Goal: Task Accomplishment & Management: Manage account settings

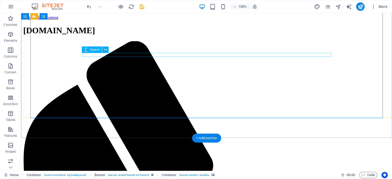
scroll to position [56, 0]
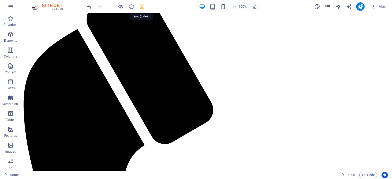
click at [143, 8] on icon "save" at bounding box center [142, 7] width 6 height 6
checkbox input "false"
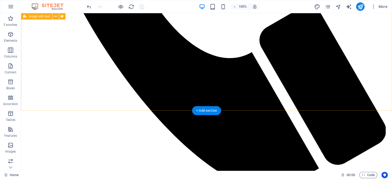
scroll to position [223, 0]
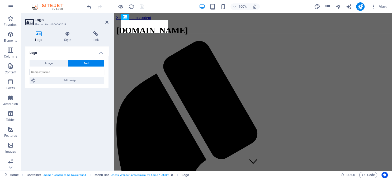
click at [76, 70] on input "text" at bounding box center [67, 72] width 75 height 6
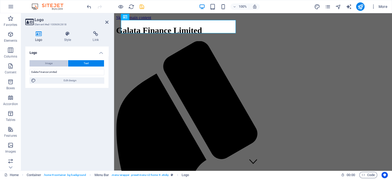
type input "Galata Finance Limited"
click at [55, 65] on button "Image" at bounding box center [49, 63] width 38 height 6
select select "DISABLED_OPTION_VALUE"
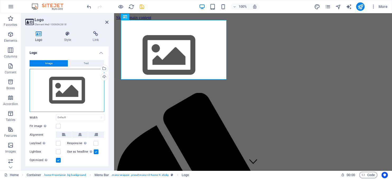
click at [69, 96] on div "Drag files here, click to choose files or select files from Files or our free s…" at bounding box center [67, 90] width 75 height 43
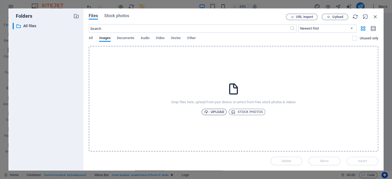
click at [215, 111] on span "Upload" at bounding box center [214, 112] width 20 height 6
click at [352, 156] on div "Uploading 1/1 item" at bounding box center [339, 152] width 70 height 8
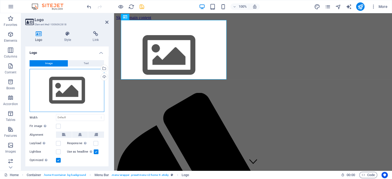
click at [64, 92] on div "Drag files here, click to choose files or select files from Files or our free s…" at bounding box center [67, 90] width 75 height 43
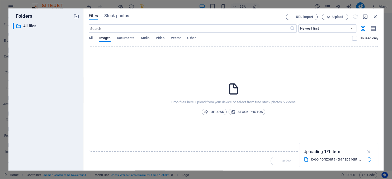
click at [335, 156] on div "logo-horizontal-transparent.png" at bounding box center [337, 159] width 52 height 6
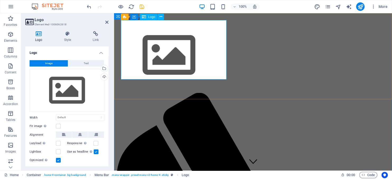
click at [208, 38] on div at bounding box center [253, 57] width 274 height 62
click at [161, 55] on div at bounding box center [253, 57] width 274 height 62
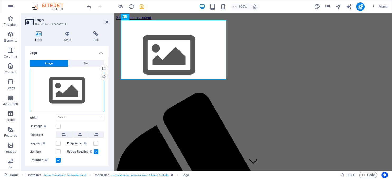
click at [77, 97] on div "Drag files here, click to choose files or select files from Files or our free s…" at bounding box center [67, 90] width 75 height 43
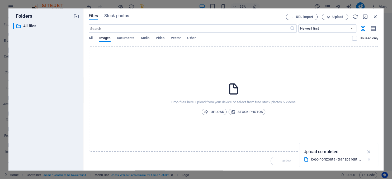
click at [370, 160] on icon "button" at bounding box center [369, 159] width 6 height 5
click at [220, 114] on span "Upload" at bounding box center [214, 112] width 20 height 6
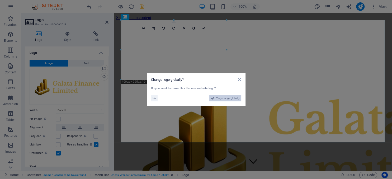
click at [235, 99] on span "Yes, change globally" at bounding box center [228, 98] width 24 height 6
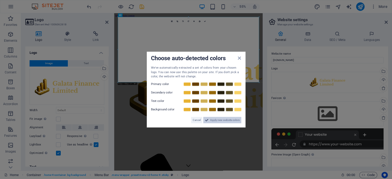
click at [217, 119] on span "Apply new website colors" at bounding box center [225, 120] width 30 height 6
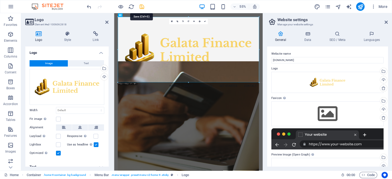
click at [143, 6] on icon "save" at bounding box center [142, 7] width 6 height 6
checkbox input "false"
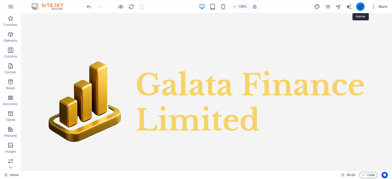
click at [359, 7] on icon "publish" at bounding box center [360, 7] width 6 height 6
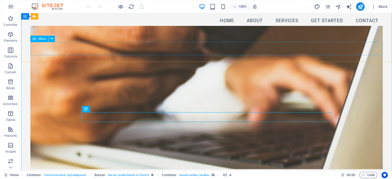
scroll to position [58, 0]
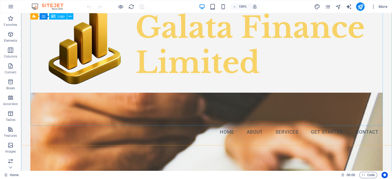
click at [91, 72] on div at bounding box center [206, 44] width 353 height 164
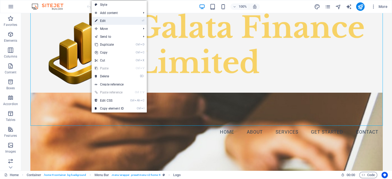
click at [110, 21] on link "⏎ Edit" at bounding box center [109, 21] width 35 height 8
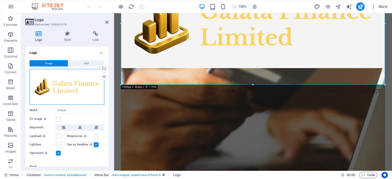
click at [91, 86] on div "Drag files here, click to choose files or select files from Files or our free s…" at bounding box center [67, 87] width 75 height 36
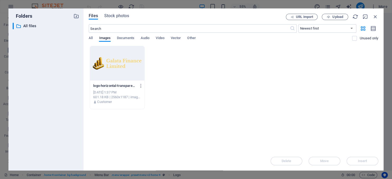
click at [109, 65] on div at bounding box center [117, 63] width 54 height 34
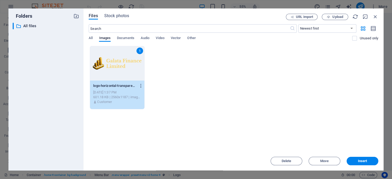
click at [140, 85] on icon "button" at bounding box center [141, 85] width 5 height 5
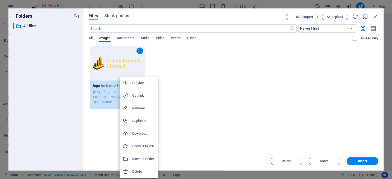
click at [376, 17] on div at bounding box center [196, 89] width 392 height 179
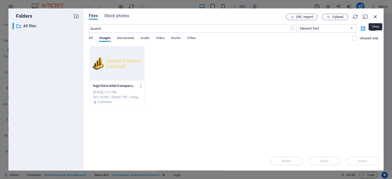
click at [376, 16] on icon "button" at bounding box center [376, 17] width 6 height 6
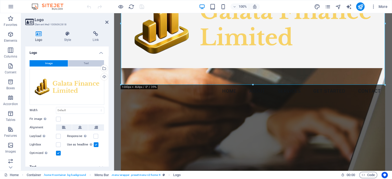
click at [82, 63] on button "Text" at bounding box center [86, 63] width 36 height 6
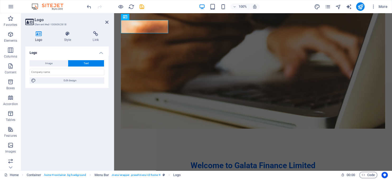
scroll to position [0, 0]
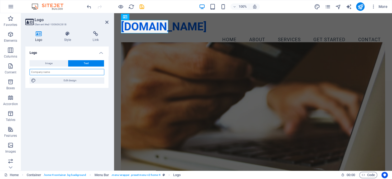
click at [74, 72] on input "text" at bounding box center [67, 72] width 75 height 6
click at [52, 62] on span "Image" at bounding box center [48, 63] width 7 height 6
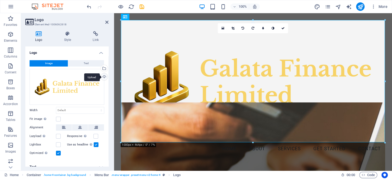
click at [105, 76] on div "Upload" at bounding box center [104, 77] width 8 height 8
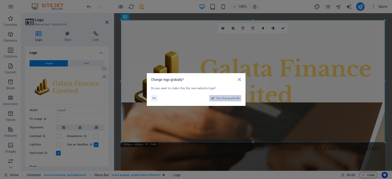
click at [229, 98] on span "Yes, change globally" at bounding box center [228, 98] width 24 height 6
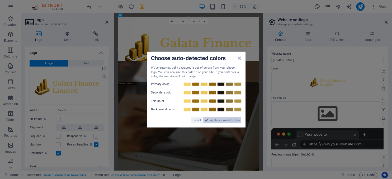
click at [226, 122] on span "Apply new website colors" at bounding box center [225, 120] width 30 height 6
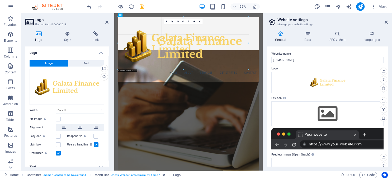
drag, startPoint x: 259, startPoint y: 82, endPoint x: 196, endPoint y: 39, distance: 76.0
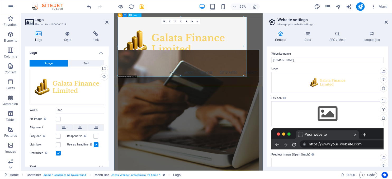
type input "866"
select select "px"
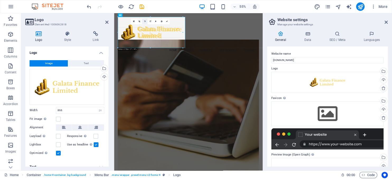
drag, startPoint x: 243, startPoint y: 75, endPoint x: 143, endPoint y: 23, distance: 112.7
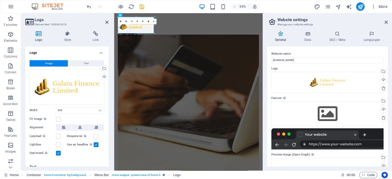
drag, startPoint x: 184, startPoint y: 32, endPoint x: 129, endPoint y: 25, distance: 54.8
type input "247"
click at [140, 5] on icon "save" at bounding box center [142, 7] width 6 height 6
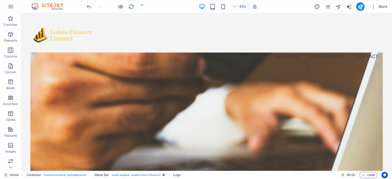
checkbox input "false"
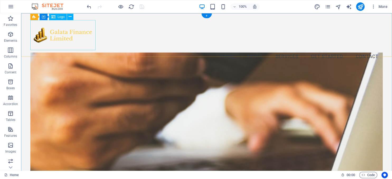
click at [51, 39] on div at bounding box center [206, 35] width 353 height 30
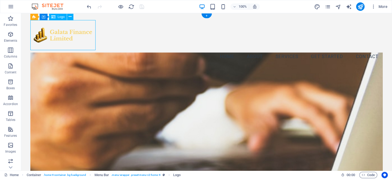
click at [50, 38] on div at bounding box center [206, 35] width 353 height 30
select select "px"
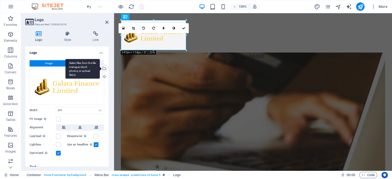
click at [100, 69] on div "Select files from the file manager, stock photos, or upload file(s)" at bounding box center [83, 69] width 34 height 20
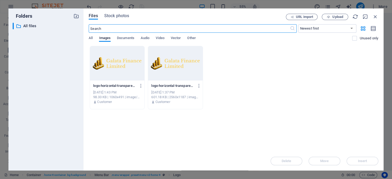
click at [115, 64] on div at bounding box center [117, 63] width 54 height 34
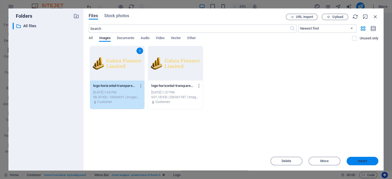
click at [358, 161] on span "Insert" at bounding box center [362, 161] width 9 height 3
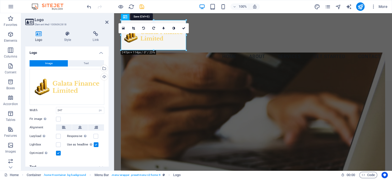
click at [142, 6] on icon "save" at bounding box center [142, 7] width 6 height 6
checkbox input "false"
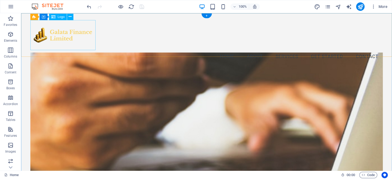
click at [68, 36] on div at bounding box center [206, 35] width 353 height 30
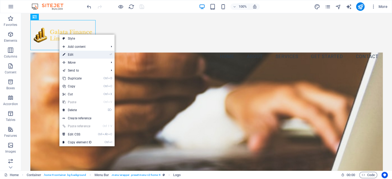
click at [72, 54] on link "⏎ Edit" at bounding box center [76, 55] width 35 height 8
select select "px"
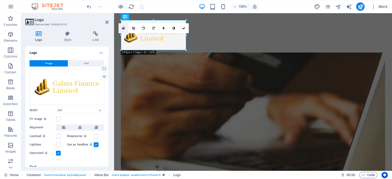
click at [124, 28] on icon at bounding box center [123, 28] width 3 height 4
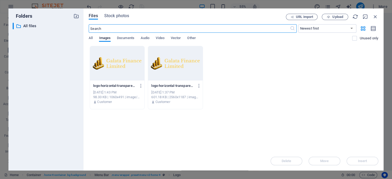
click at [179, 67] on div at bounding box center [175, 63] width 54 height 34
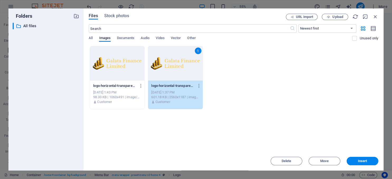
click at [179, 67] on div "1" at bounding box center [175, 63] width 54 height 34
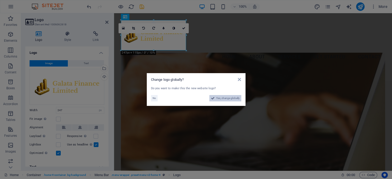
click at [228, 99] on span "Yes, change globally" at bounding box center [228, 98] width 24 height 6
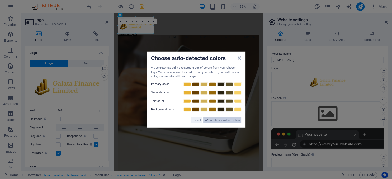
click at [226, 120] on span "Apply new website colors" at bounding box center [225, 120] width 30 height 6
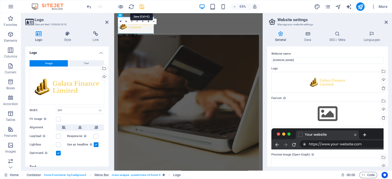
click at [141, 6] on icon "save" at bounding box center [142, 7] width 6 height 6
checkbox input "false"
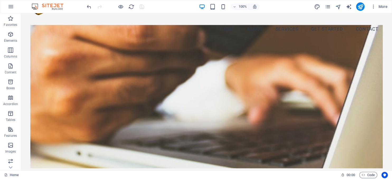
scroll to position [56, 0]
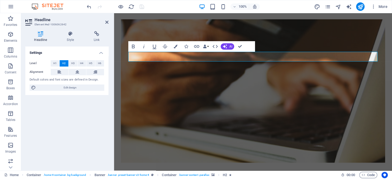
click at [161, 7] on div "100% More" at bounding box center [238, 6] width 304 height 8
click at [162, 21] on figure at bounding box center [253, 90] width 264 height 143
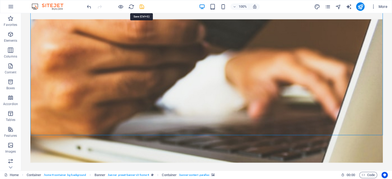
click at [139, 6] on icon "save" at bounding box center [142, 7] width 6 height 6
checkbox input "false"
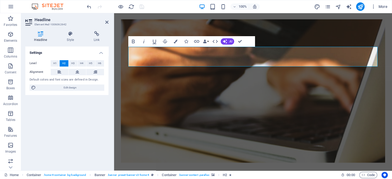
click at [167, 26] on figure at bounding box center [253, 90] width 264 height 143
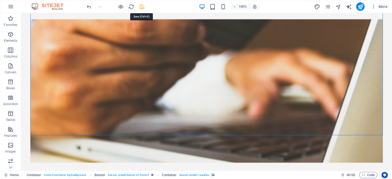
click at [144, 7] on icon "save" at bounding box center [142, 7] width 6 height 6
checkbox input "false"
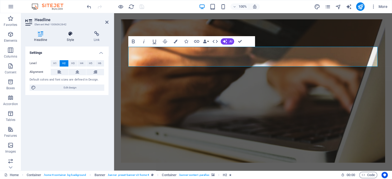
click at [67, 39] on h4 "Style" at bounding box center [71, 36] width 27 height 11
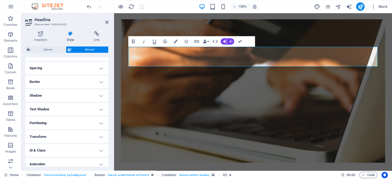
scroll to position [0, 0]
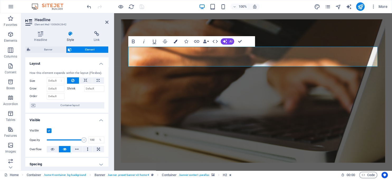
click at [174, 44] on button "Colors" at bounding box center [176, 41] width 10 height 11
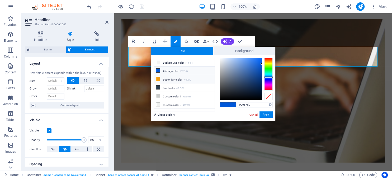
click at [164, 79] on li "Secondary color #f39c12" at bounding box center [184, 79] width 61 height 8
type input "#f39c12"
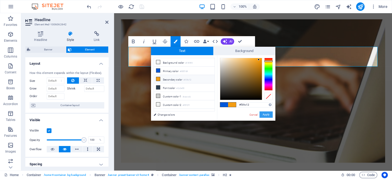
click at [266, 114] on button "Apply" at bounding box center [266, 114] width 13 height 6
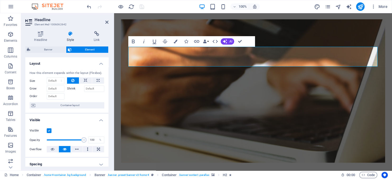
click at [237, 110] on figure at bounding box center [253, 90] width 264 height 143
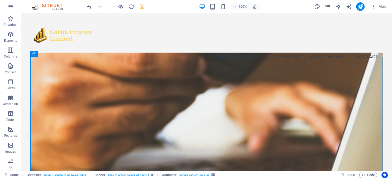
click at [140, 10] on icon "save" at bounding box center [142, 7] width 6 height 6
checkbox input "false"
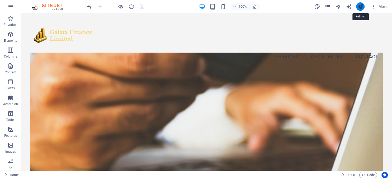
click at [362, 7] on icon "publish" at bounding box center [360, 7] width 6 height 6
